Goal: Task Accomplishment & Management: Use online tool/utility

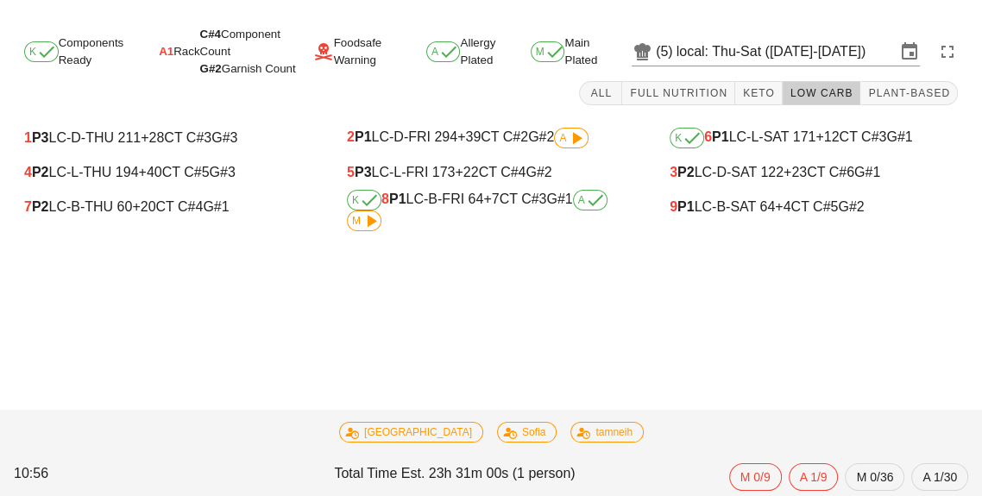
click at [725, 211] on div "9 P1 LC-B-SAT 64 +4 CT C#5 G#2" at bounding box center [814, 207] width 288 height 16
type input "9"
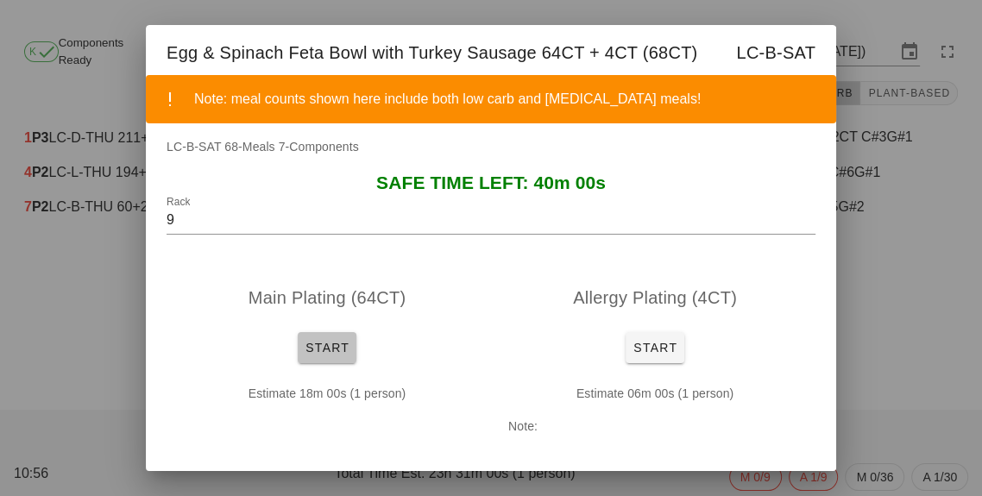
click at [330, 349] on span "Start" at bounding box center [327, 348] width 45 height 14
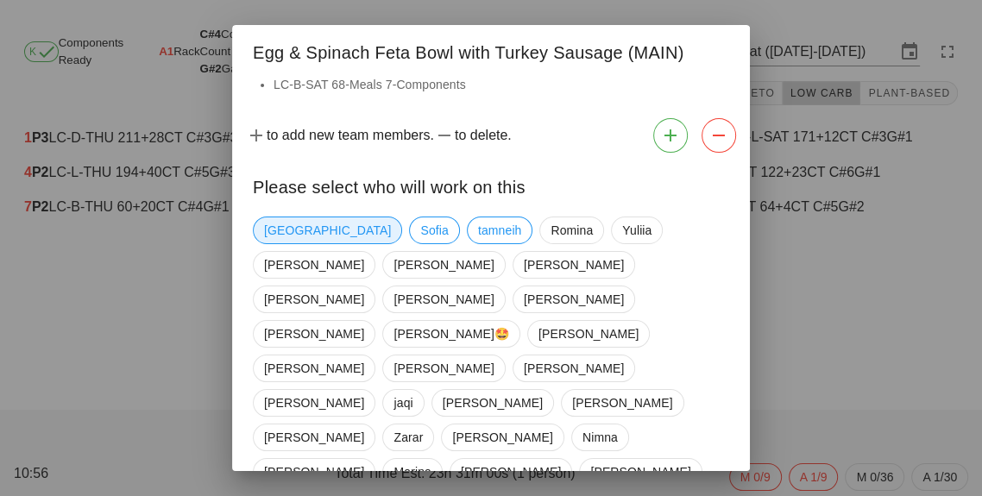
click at [271, 225] on span "[GEOGRAPHIC_DATA]" at bounding box center [327, 230] width 127 height 26
click at [478, 232] on span "tamneih" at bounding box center [500, 230] width 44 height 26
click at [431, 459] on span "Marina" at bounding box center [411, 472] width 37 height 26
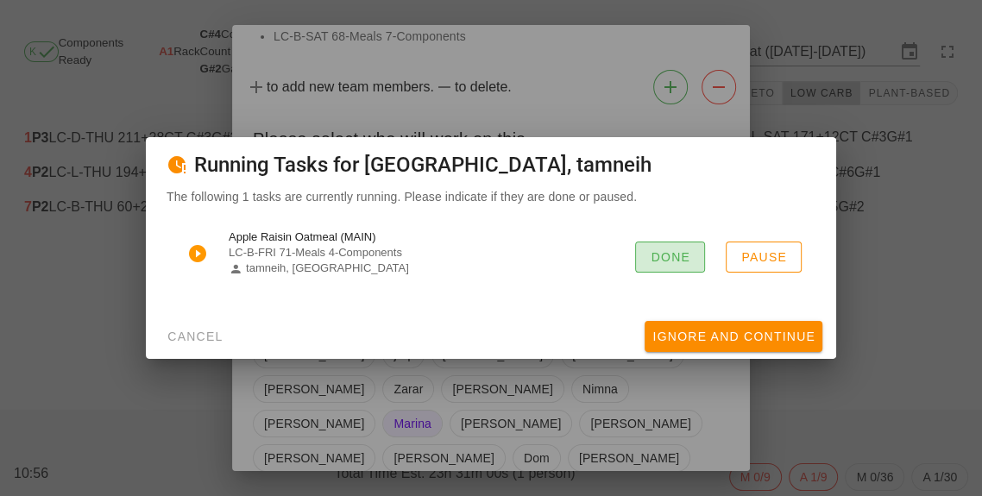
click at [670, 265] on button "Done" at bounding box center [670, 257] width 70 height 31
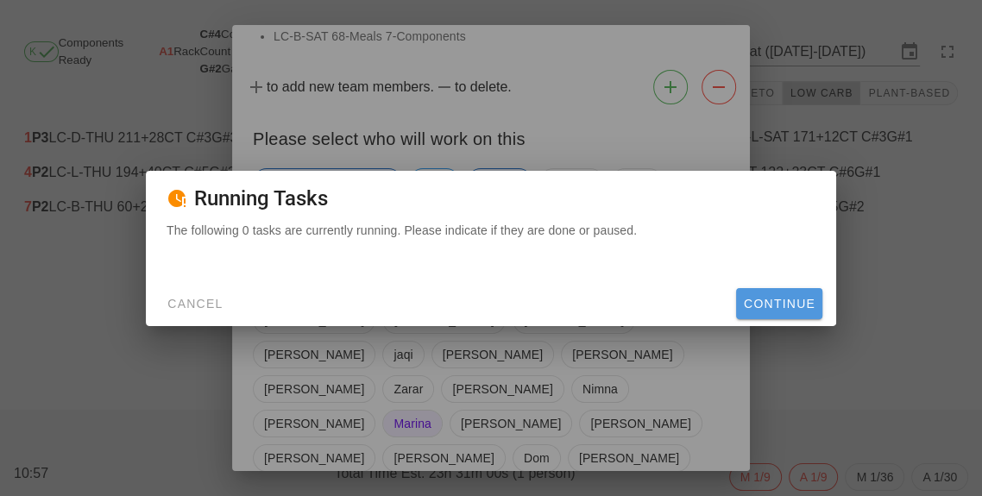
click at [787, 318] on button "Continue" at bounding box center [779, 303] width 86 height 31
